Goal: Information Seeking & Learning: Learn about a topic

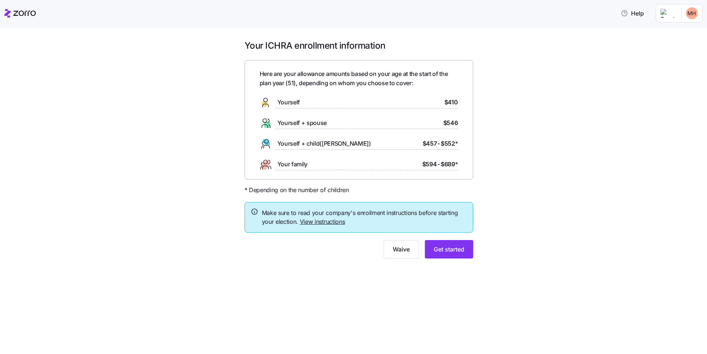
click at [312, 222] on link "View instructions" at bounding box center [322, 221] width 45 height 7
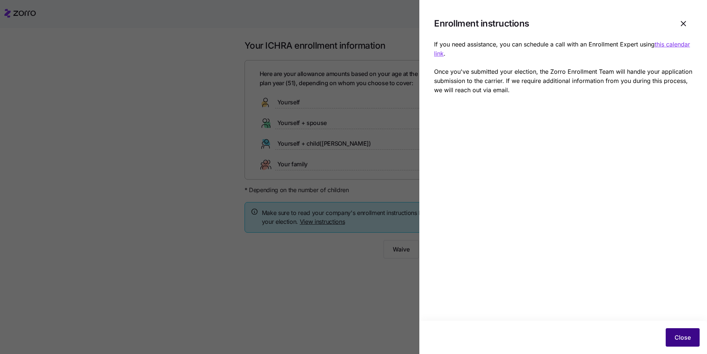
click at [682, 337] on span "Close" at bounding box center [682, 337] width 16 height 9
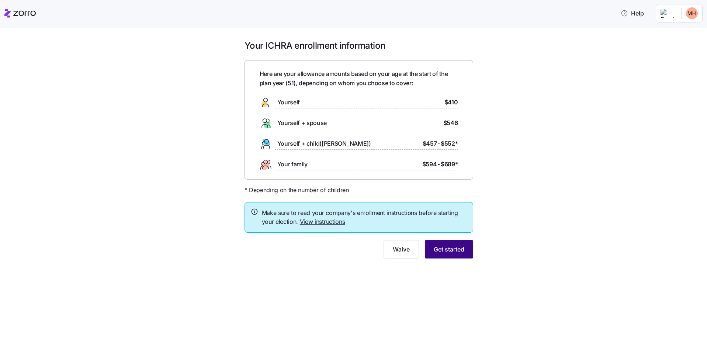
click at [441, 252] on span "Get started" at bounding box center [449, 249] width 31 height 9
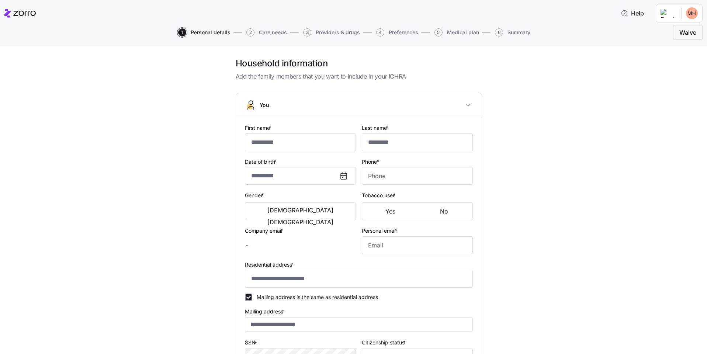
type input "******"
type input "****"
type input "[EMAIL_ADDRESS][DOMAIN_NAME]"
type input "**********"
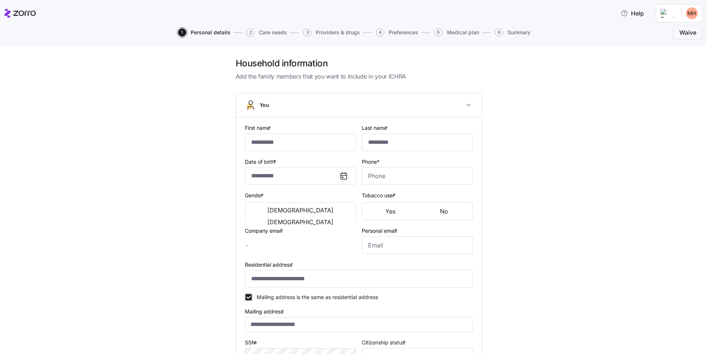
checkbox input "true"
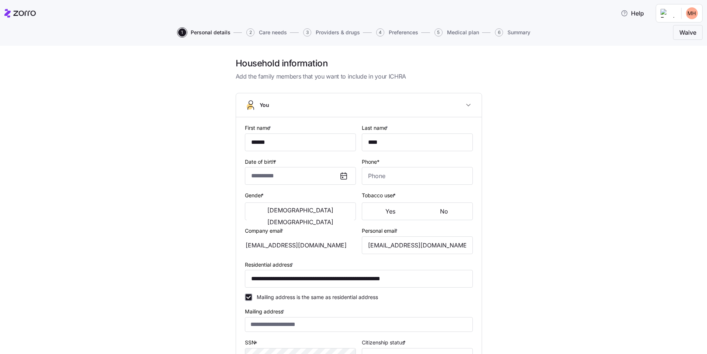
type input "**********"
type input "[PHONE_NUMBER]"
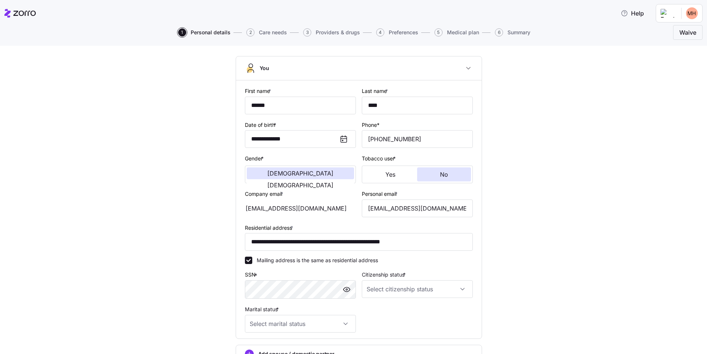
scroll to position [111, 0]
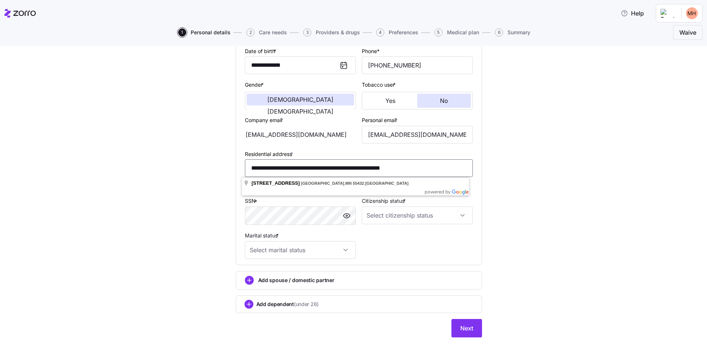
drag, startPoint x: 359, startPoint y: 169, endPoint x: 21, endPoint y: 165, distance: 337.4
click at [21, 165] on div "**********" at bounding box center [359, 146] width 676 height 399
click at [79, 178] on div "**********" at bounding box center [359, 146] width 676 height 399
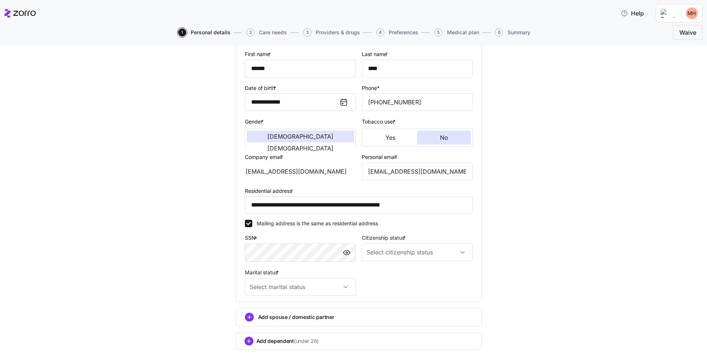
scroll to position [121, 0]
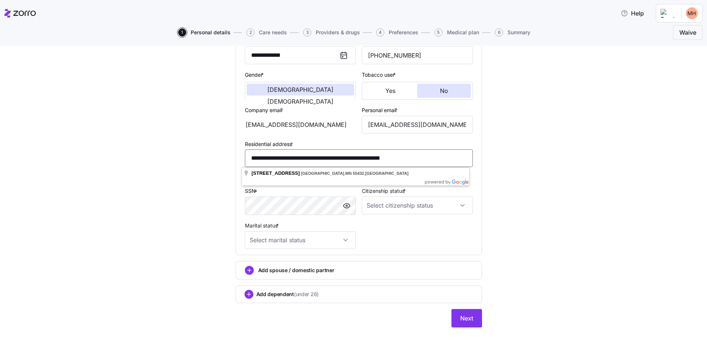
drag, startPoint x: 384, startPoint y: 156, endPoint x: 112, endPoint y: 156, distance: 272.1
click at [112, 156] on div "**********" at bounding box center [359, 136] width 676 height 399
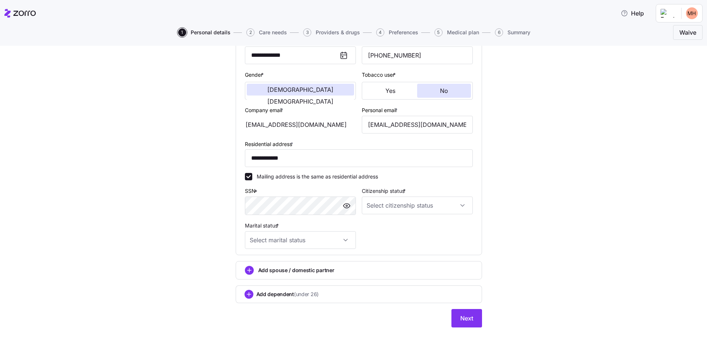
drag, startPoint x: 286, startPoint y: 173, endPoint x: 289, endPoint y: 194, distance: 21.9
type input "**********"
click at [460, 207] on input "Citizenship status *" at bounding box center [417, 206] width 111 height 18
click at [390, 226] on span "[DEMOGRAPHIC_DATA] citizen" at bounding box center [405, 228] width 75 height 8
type input "[DEMOGRAPHIC_DATA] citizen"
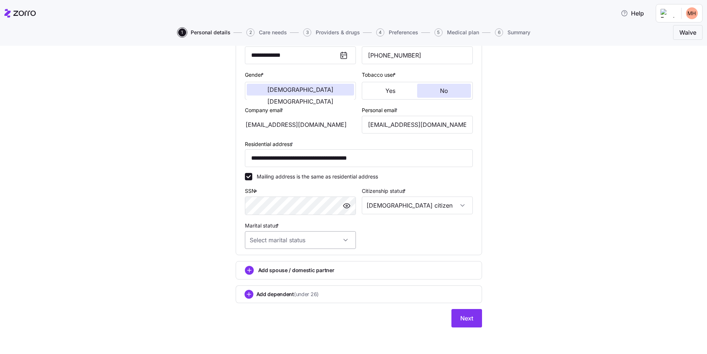
click at [343, 242] on input "Marital status *" at bounding box center [300, 240] width 111 height 18
click at [265, 262] on span "Single" at bounding box center [258, 262] width 15 height 8
type input "Single"
click at [464, 318] on span "Next" at bounding box center [466, 318] width 13 height 9
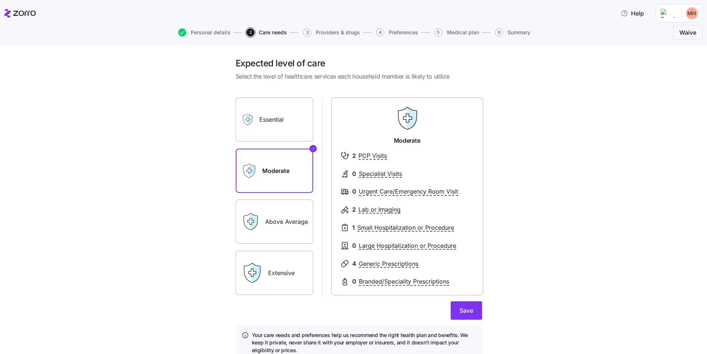
click at [278, 123] on label "Essential" at bounding box center [274, 119] width 77 height 44
click at [0, 0] on input "Essential" at bounding box center [0, 0] width 0 height 0
click at [268, 170] on label "Moderate" at bounding box center [274, 171] width 77 height 44
click at [0, 0] on input "Moderate" at bounding box center [0, 0] width 0 height 0
click at [269, 220] on label "Above Average" at bounding box center [274, 221] width 77 height 44
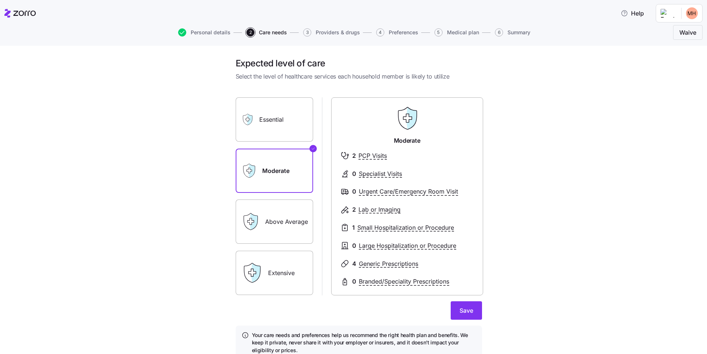
click at [0, 0] on input "Above Average" at bounding box center [0, 0] width 0 height 0
click at [262, 177] on label "Moderate" at bounding box center [274, 171] width 77 height 44
click at [0, 0] on input "Moderate" at bounding box center [0, 0] width 0 height 0
click at [226, 33] on span "Personal details" at bounding box center [211, 32] width 40 height 5
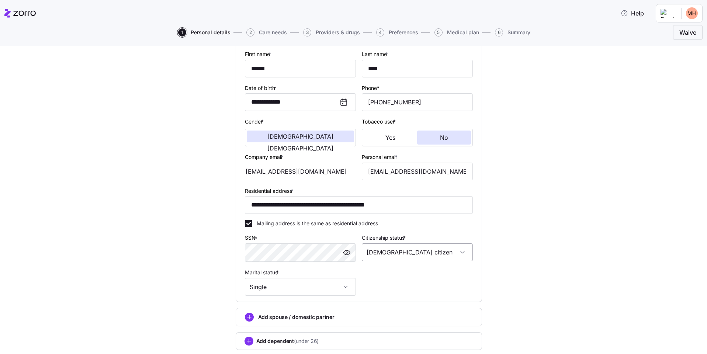
scroll to position [121, 0]
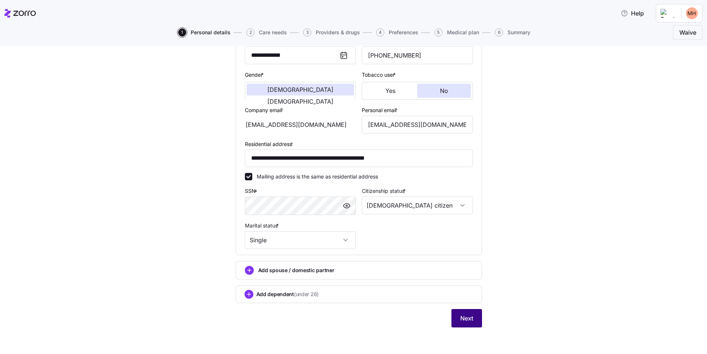
click at [460, 320] on span "Next" at bounding box center [466, 318] width 13 height 9
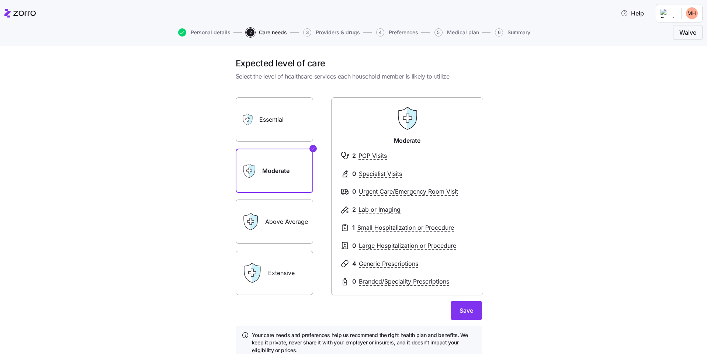
scroll to position [32, 0]
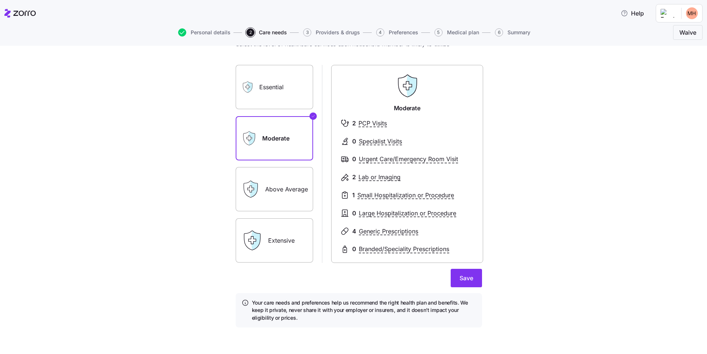
click at [255, 98] on div "Essential" at bounding box center [274, 87] width 77 height 44
click at [272, 96] on label "Essential" at bounding box center [274, 87] width 77 height 44
click at [0, 0] on input "Essential" at bounding box center [0, 0] width 0 height 0
click at [267, 128] on label "Moderate" at bounding box center [274, 138] width 77 height 44
click at [0, 0] on input "Moderate" at bounding box center [0, 0] width 0 height 0
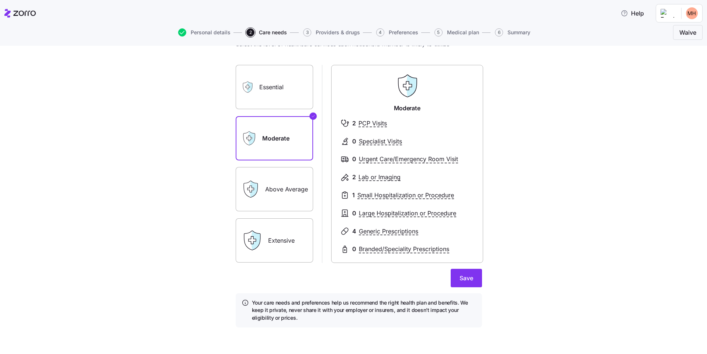
click at [259, 89] on label "Essential" at bounding box center [274, 87] width 77 height 44
click at [0, 0] on input "Essential" at bounding box center [0, 0] width 0 height 0
click at [260, 119] on label "Moderate" at bounding box center [274, 138] width 77 height 44
click at [0, 0] on input "Moderate" at bounding box center [0, 0] width 0 height 0
click at [277, 94] on label "Essential" at bounding box center [274, 87] width 77 height 44
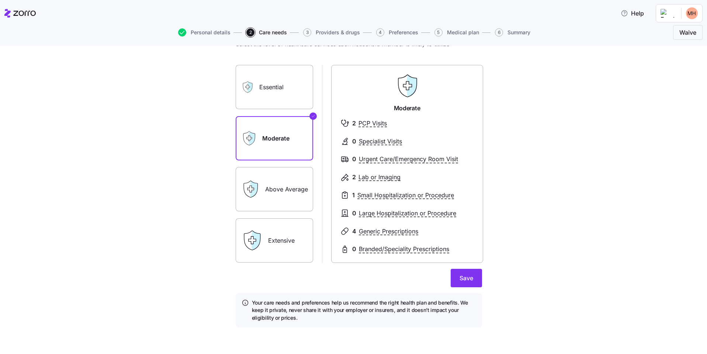
click at [0, 0] on input "Essential" at bounding box center [0, 0] width 0 height 0
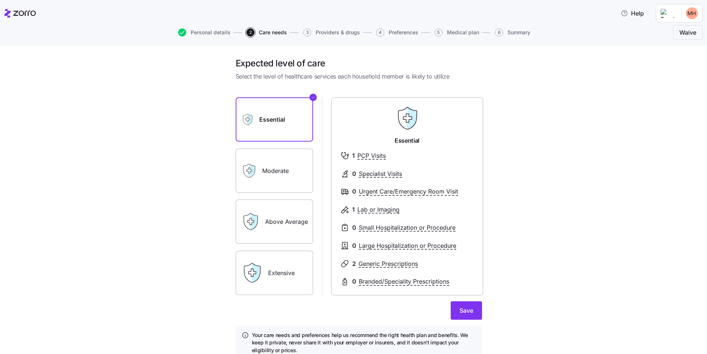
click at [263, 167] on label "Moderate" at bounding box center [274, 171] width 77 height 44
click at [0, 0] on input "Moderate" at bounding box center [0, 0] width 0 height 0
click at [273, 223] on label "Above Average" at bounding box center [274, 221] width 77 height 44
click at [0, 0] on input "Above Average" at bounding box center [0, 0] width 0 height 0
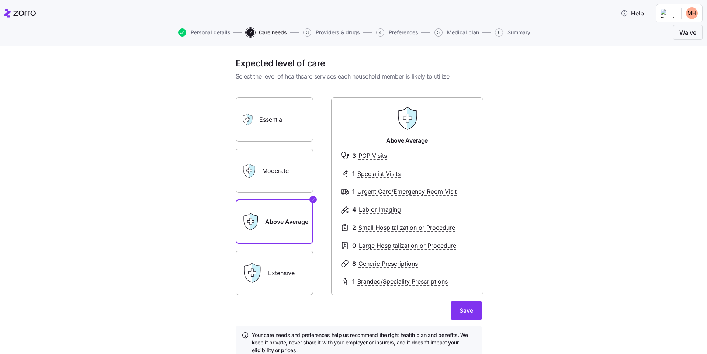
click at [283, 178] on label "Moderate" at bounding box center [274, 171] width 77 height 44
click at [0, 0] on input "Moderate" at bounding box center [0, 0] width 0 height 0
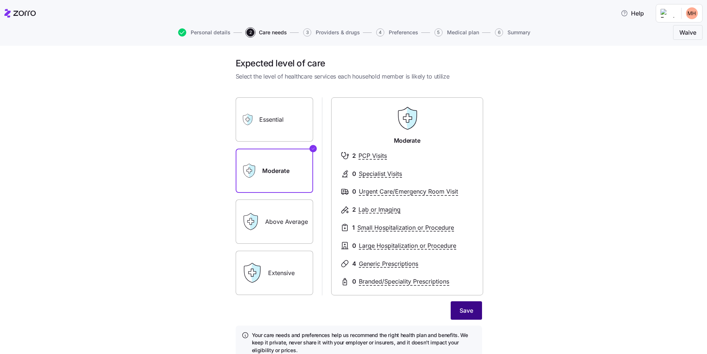
click at [461, 309] on span "Save" at bounding box center [466, 310] width 14 height 9
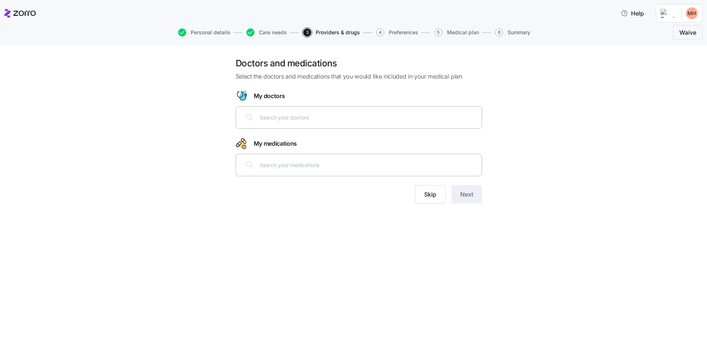
click at [300, 110] on div at bounding box center [358, 117] width 237 height 18
click at [427, 194] on span "Skip" at bounding box center [430, 194] width 12 height 9
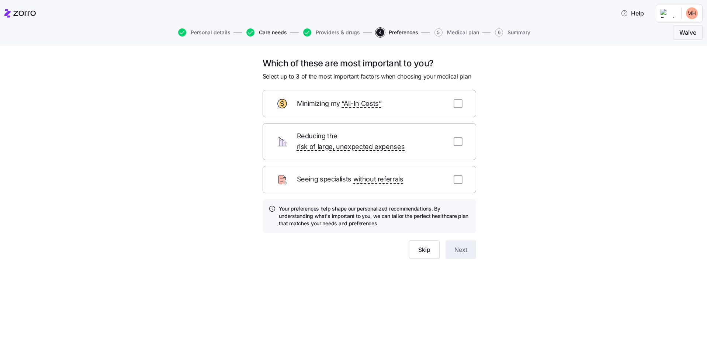
click at [282, 32] on span "Care needs" at bounding box center [273, 32] width 28 height 5
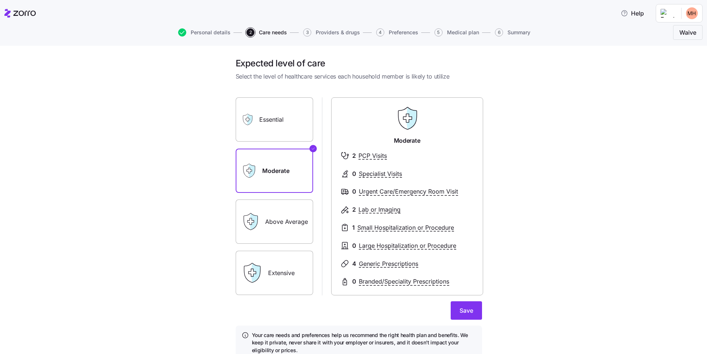
click at [273, 218] on label "Above Average" at bounding box center [274, 221] width 77 height 44
click at [0, 0] on input "Above Average" at bounding box center [0, 0] width 0 height 0
click at [261, 174] on label "Moderate" at bounding box center [274, 171] width 77 height 44
click at [0, 0] on input "Moderate" at bounding box center [0, 0] width 0 height 0
click at [462, 313] on span "Save" at bounding box center [466, 310] width 14 height 9
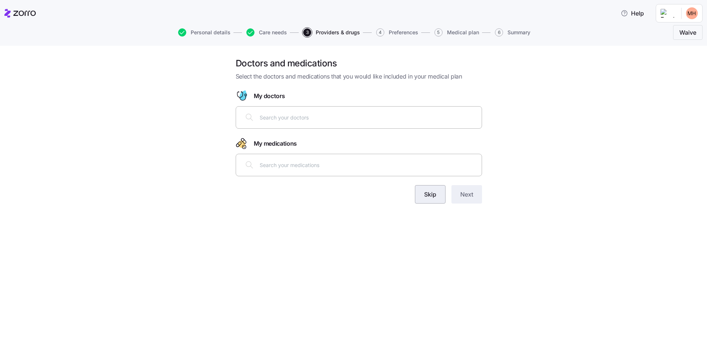
click at [426, 196] on span "Skip" at bounding box center [430, 194] width 12 height 9
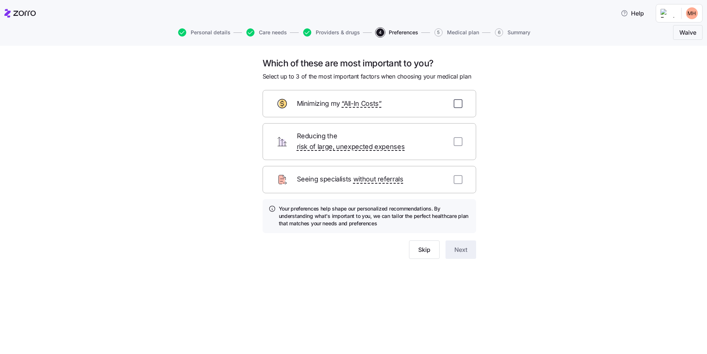
click at [458, 105] on input "checkbox" at bounding box center [458, 103] width 9 height 9
checkbox input "true"
click at [459, 138] on input "checkbox" at bounding box center [458, 141] width 9 height 9
checkbox input "true"
click at [462, 245] on span "Next" at bounding box center [460, 249] width 13 height 9
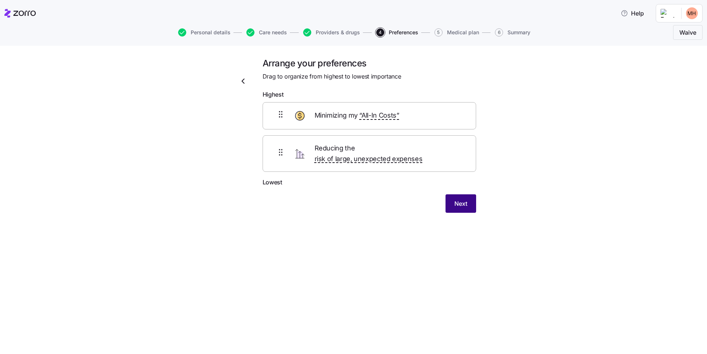
click at [462, 199] on span "Next" at bounding box center [460, 203] width 13 height 9
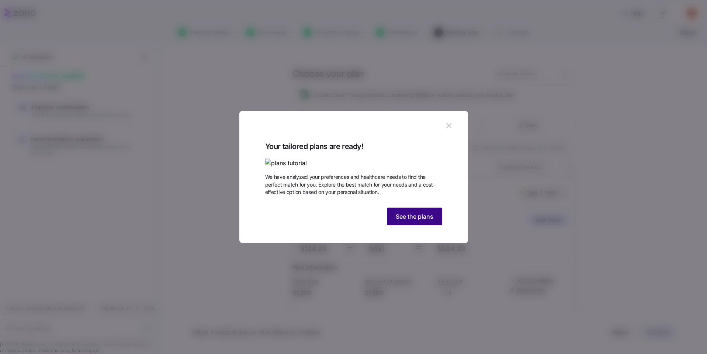
click at [413, 221] on span "See the plans" at bounding box center [415, 216] width 38 height 9
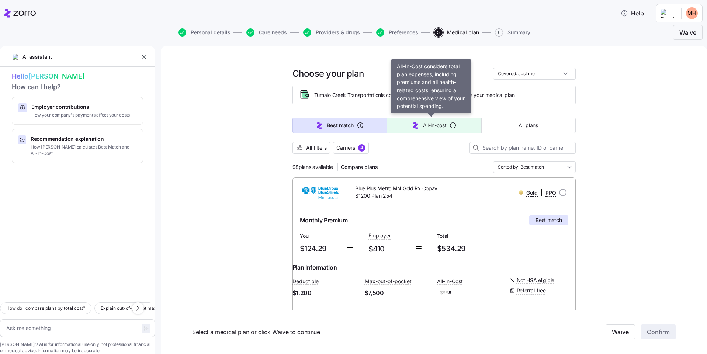
click at [430, 125] on span "All-in-cost" at bounding box center [435, 125] width 24 height 7
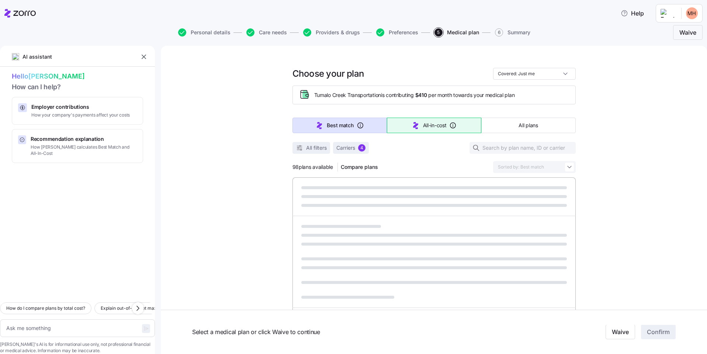
type textarea "x"
type input "Sorted by: All-in-cost"
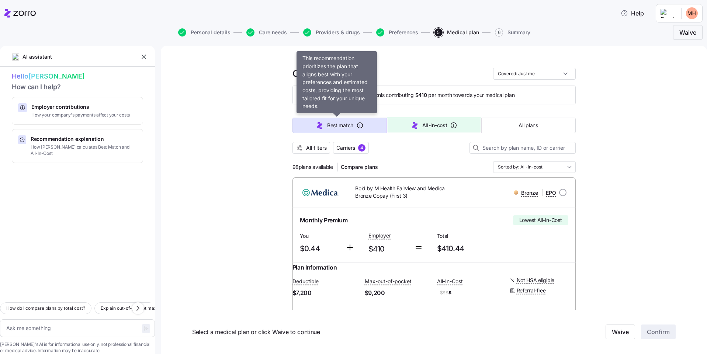
click at [341, 125] on span "Best match" at bounding box center [340, 125] width 26 height 7
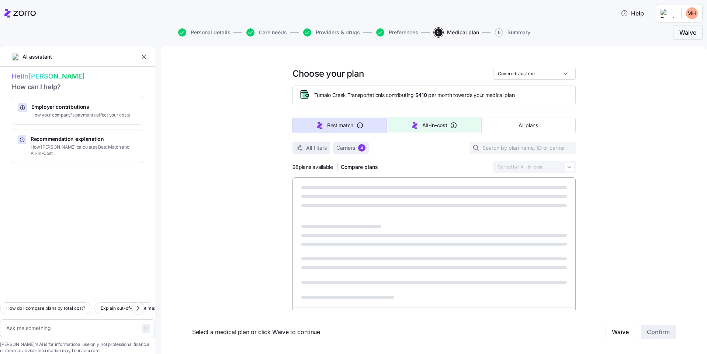
type textarea "x"
type input "Sorted by: Best match"
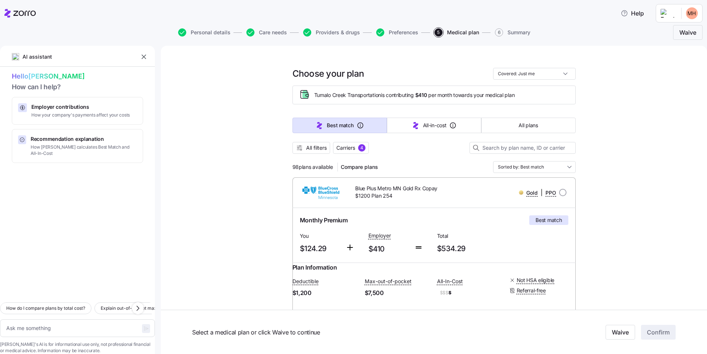
scroll to position [74, 0]
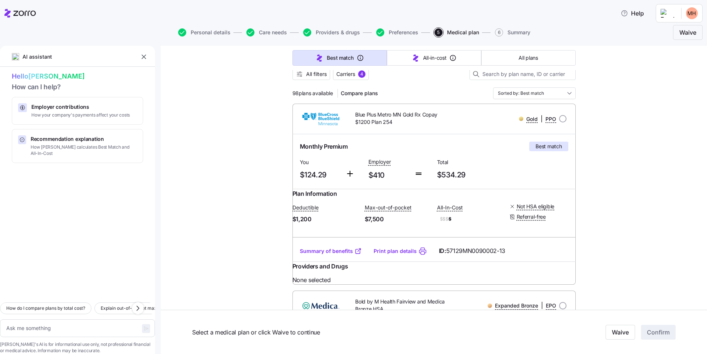
click at [337, 255] on link "Summary of benefits" at bounding box center [331, 250] width 62 height 7
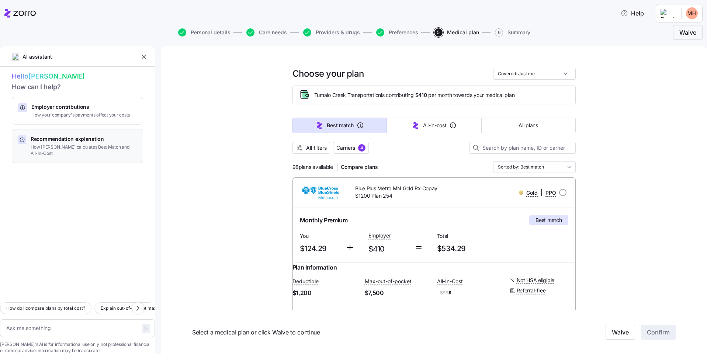
click at [102, 136] on span "Recommendation explanation" at bounding box center [84, 138] width 106 height 7
type textarea "x"
type textarea "Can you explain how [PERSON_NAME] calculates the Best Match and Lowest All-In-C…"
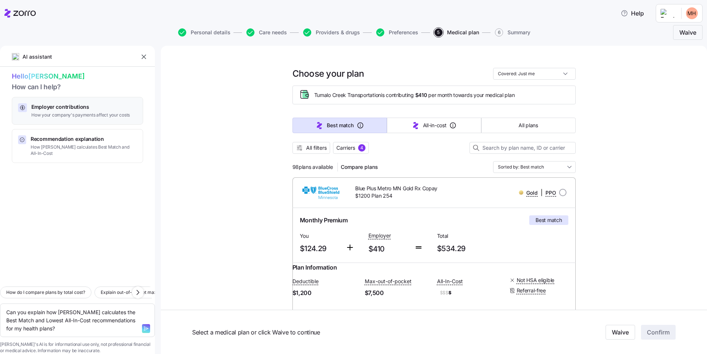
click at [99, 115] on span "How your company's payments affect your costs" at bounding box center [80, 115] width 98 height 6
type textarea "x"
type textarea "Can you explain how my employer contributions work and how they affect my month…"
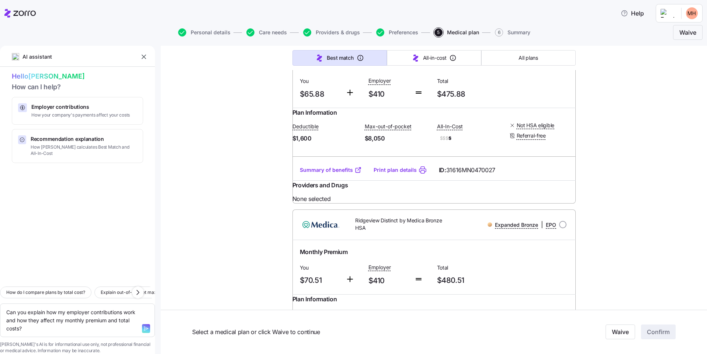
scroll to position [2454, 0]
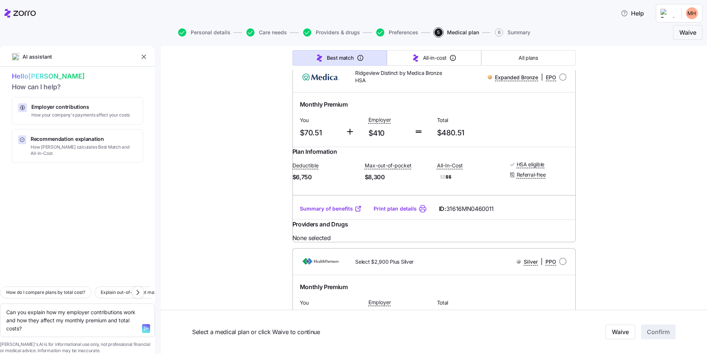
type textarea "x"
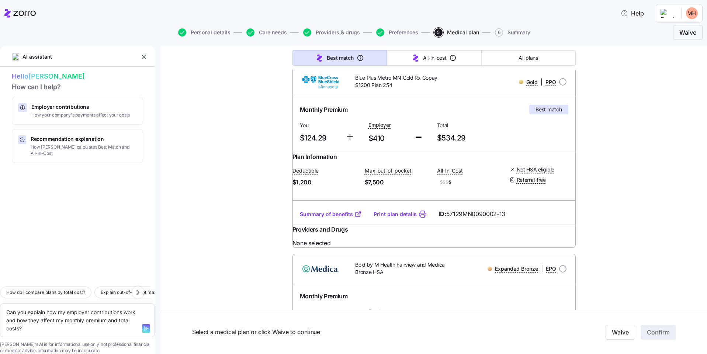
scroll to position [0, 0]
